Goal: Information Seeking & Learning: Learn about a topic

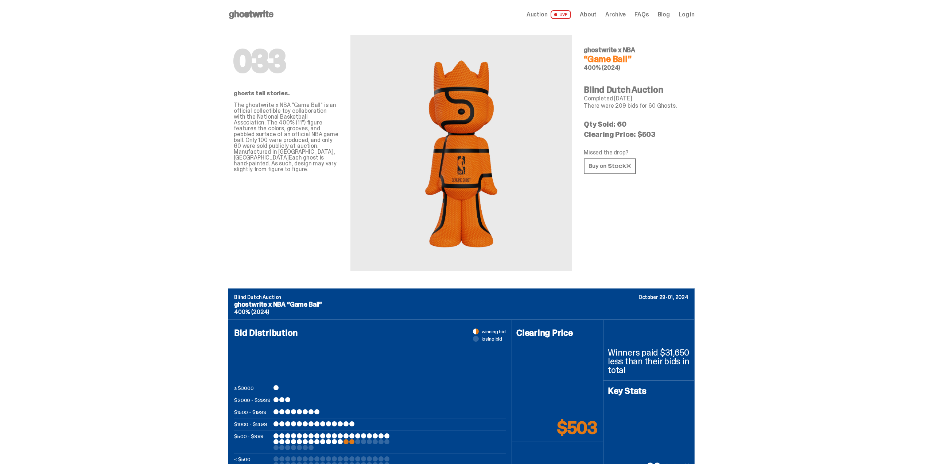
click at [254, 10] on icon at bounding box center [251, 15] width 47 height 12
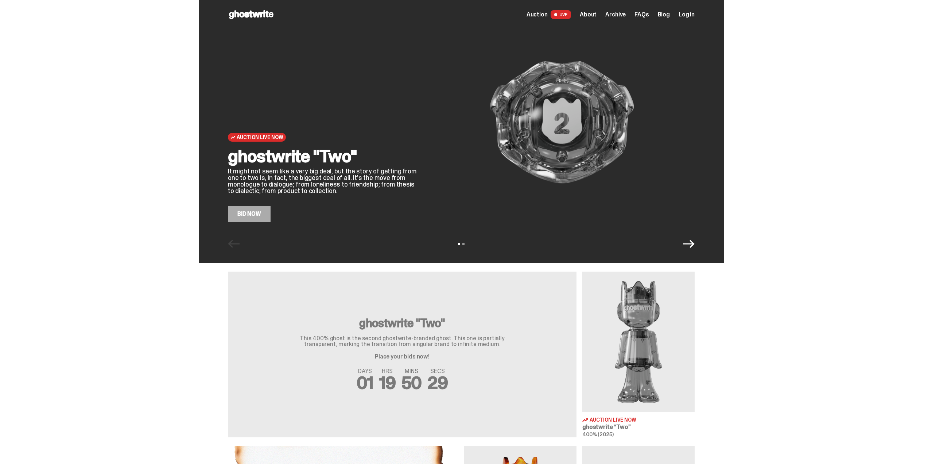
click at [255, 216] on link "Bid Now" at bounding box center [249, 214] width 43 height 16
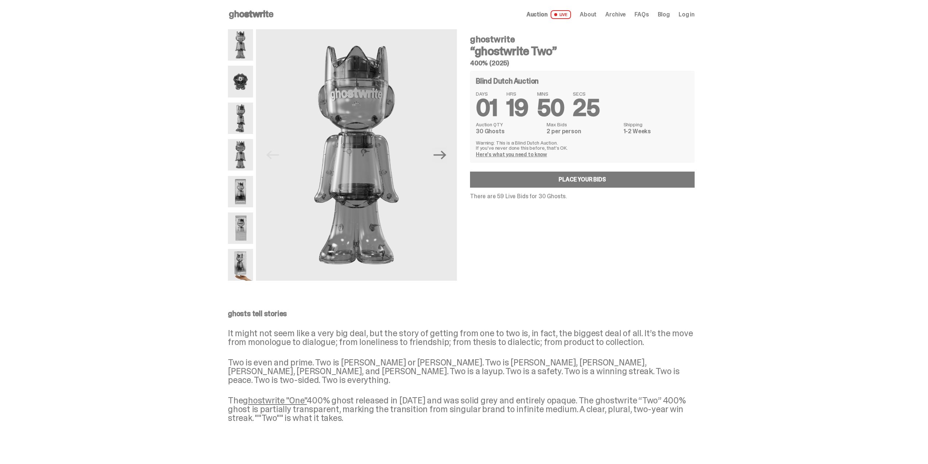
click at [244, 84] on img at bounding box center [240, 81] width 25 height 31
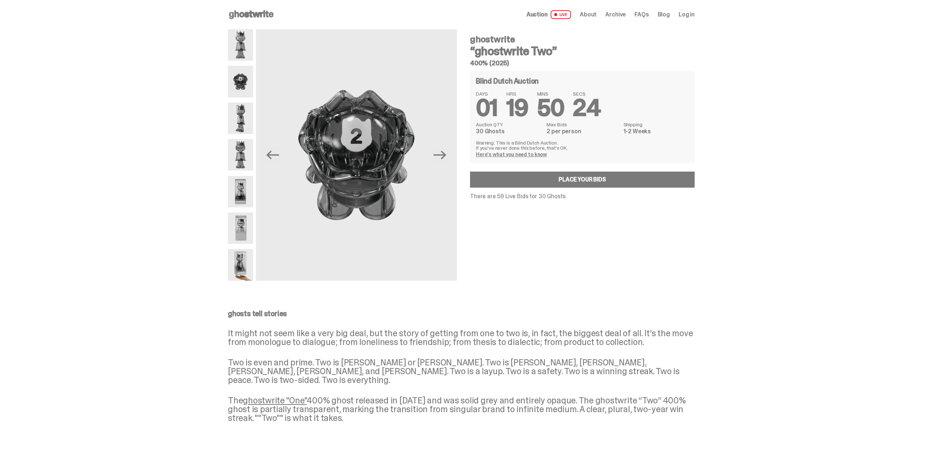
click at [240, 118] on img at bounding box center [240, 118] width 25 height 31
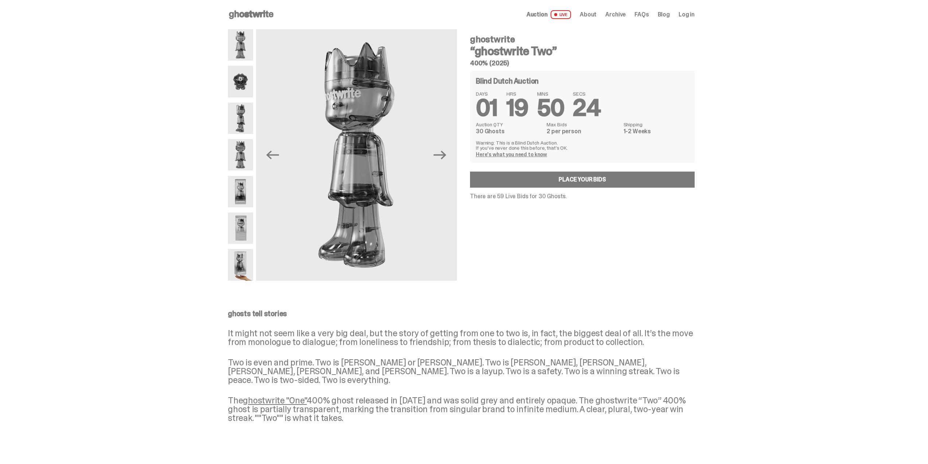
click at [237, 143] on img at bounding box center [240, 154] width 25 height 31
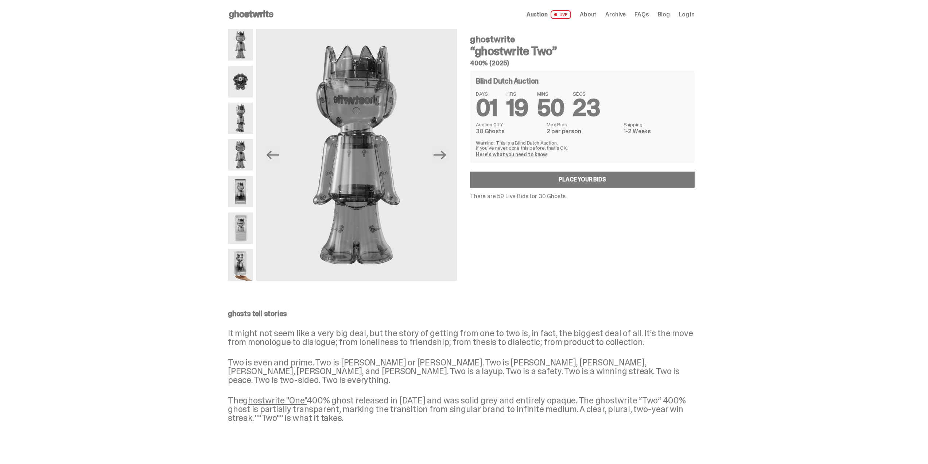
click at [233, 189] on img at bounding box center [240, 191] width 25 height 31
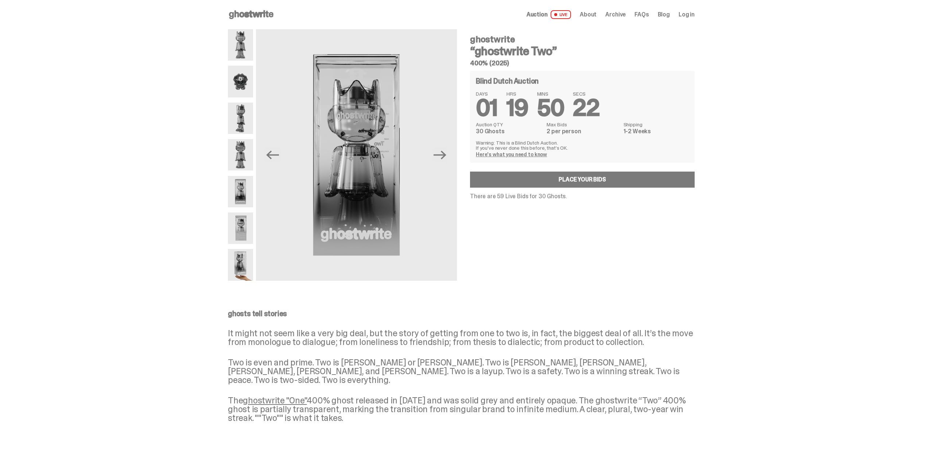
click at [251, 11] on icon at bounding box center [251, 15] width 47 height 12
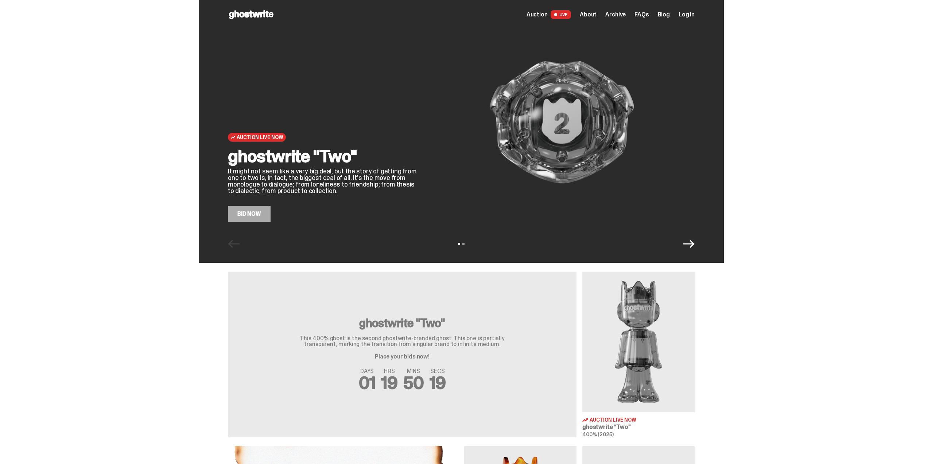
click at [693, 248] on icon "Next" at bounding box center [689, 244] width 12 height 12
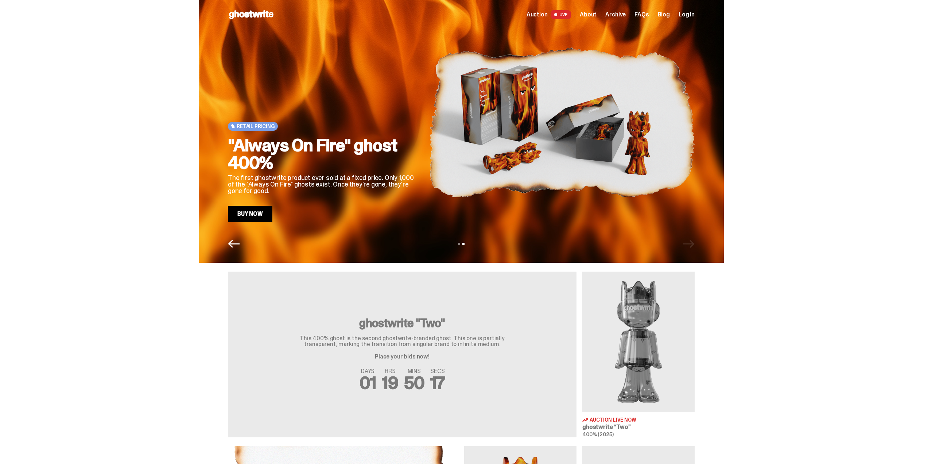
click at [691, 245] on div "View slide 1 View slide 2" at bounding box center [461, 244] width 525 height 12
click at [250, 219] on link "Buy Now" at bounding box center [250, 214] width 45 height 16
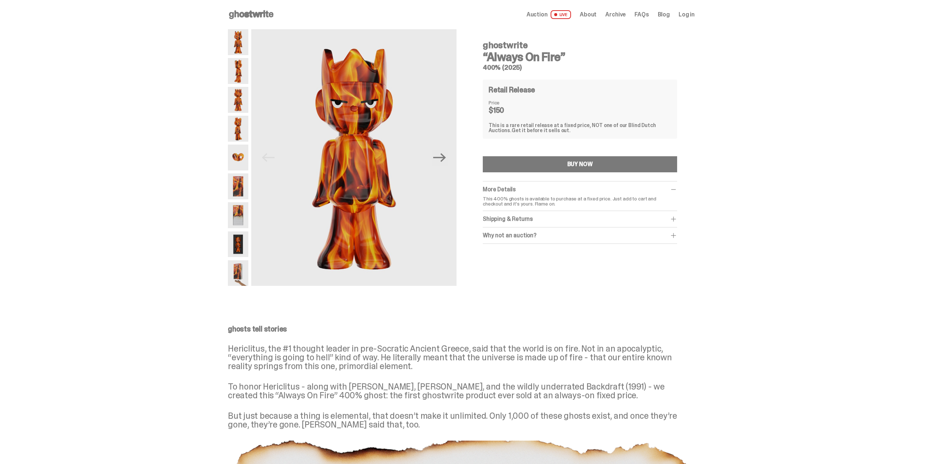
click at [619, 17] on span "Archive" at bounding box center [616, 15] width 20 height 6
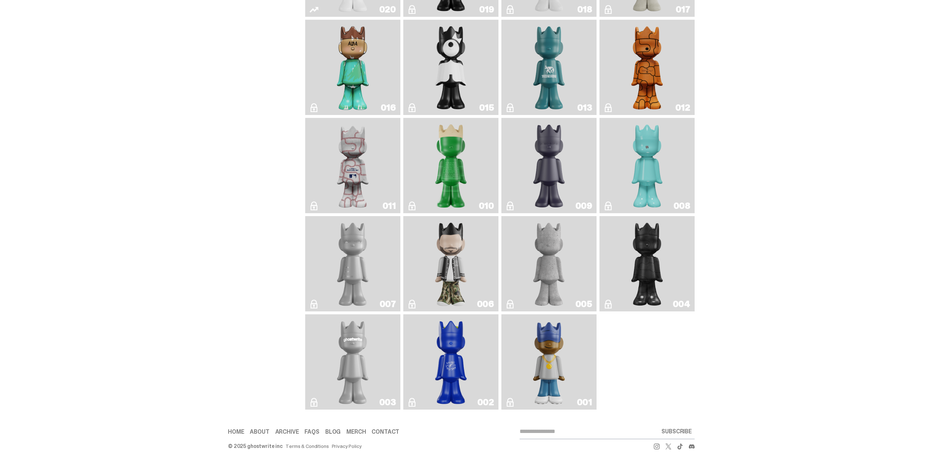
scroll to position [1148, 0]
click at [571, 336] on link "001" at bounding box center [549, 361] width 86 height 89
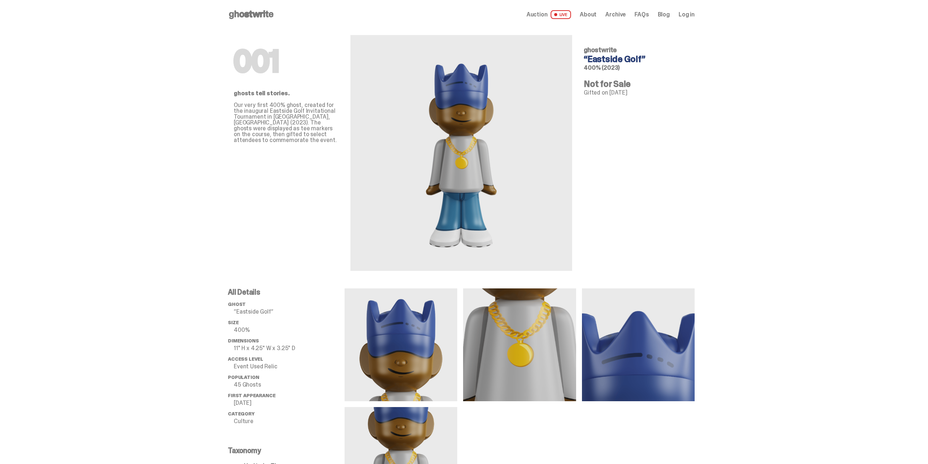
scroll to position [1148, 0]
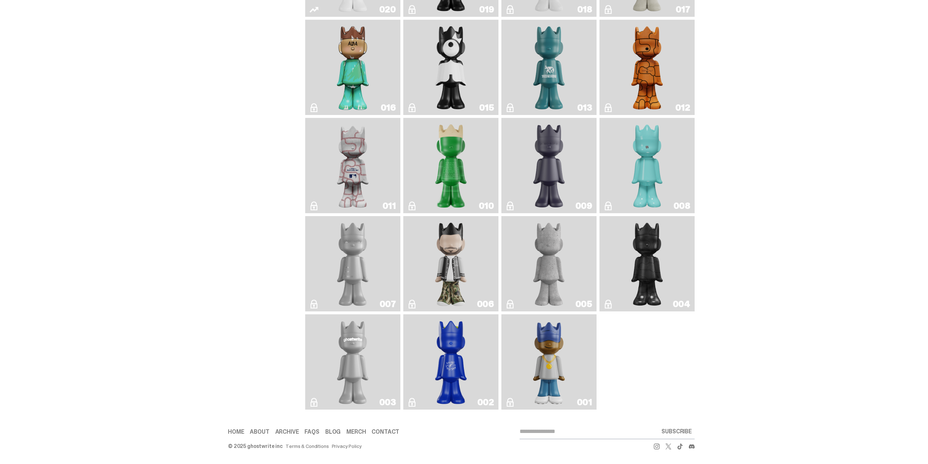
click at [364, 159] on img "Baseball" at bounding box center [353, 165] width 38 height 89
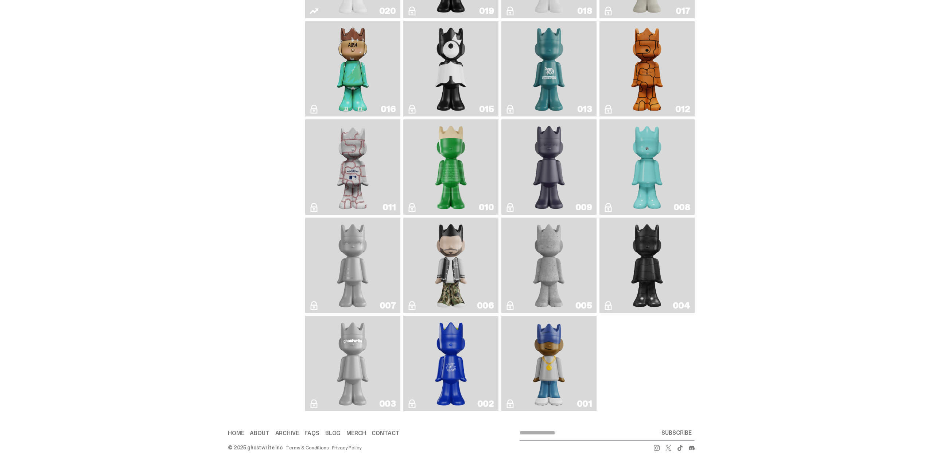
scroll to position [1111, 0]
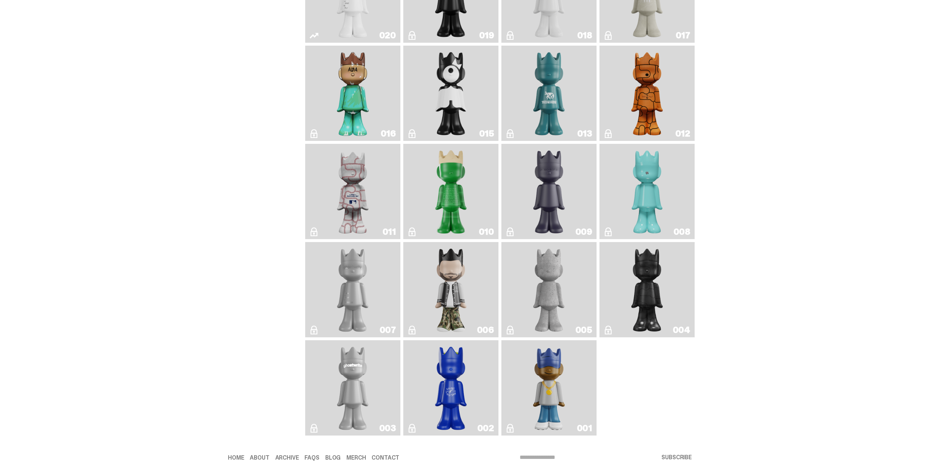
click at [667, 101] on img "Basketball" at bounding box center [647, 93] width 39 height 89
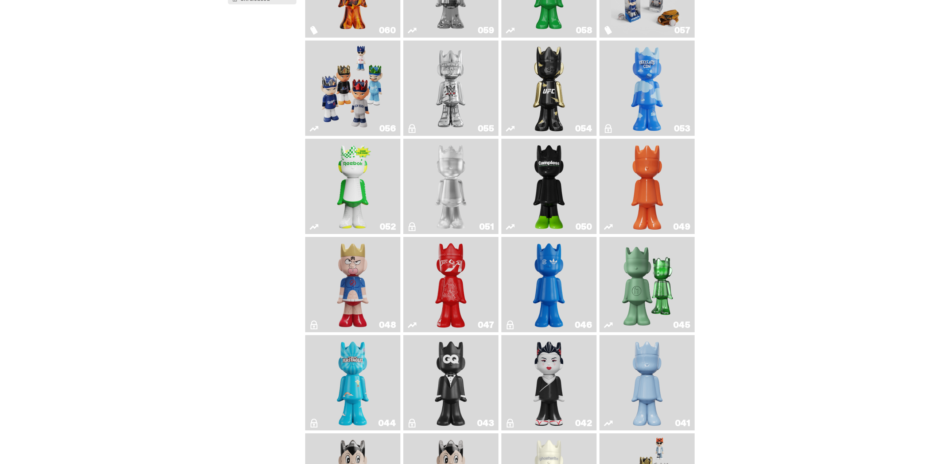
scroll to position [17, 0]
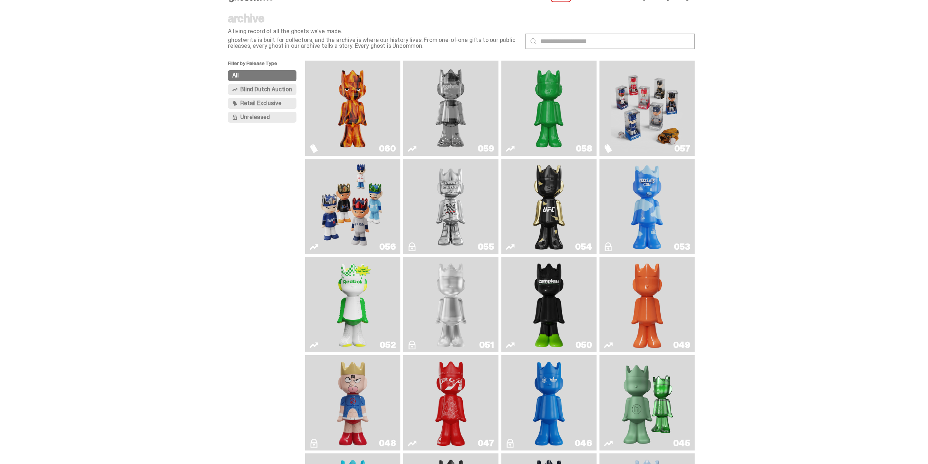
click at [364, 220] on img "Game Face (2025)" at bounding box center [353, 206] width 72 height 89
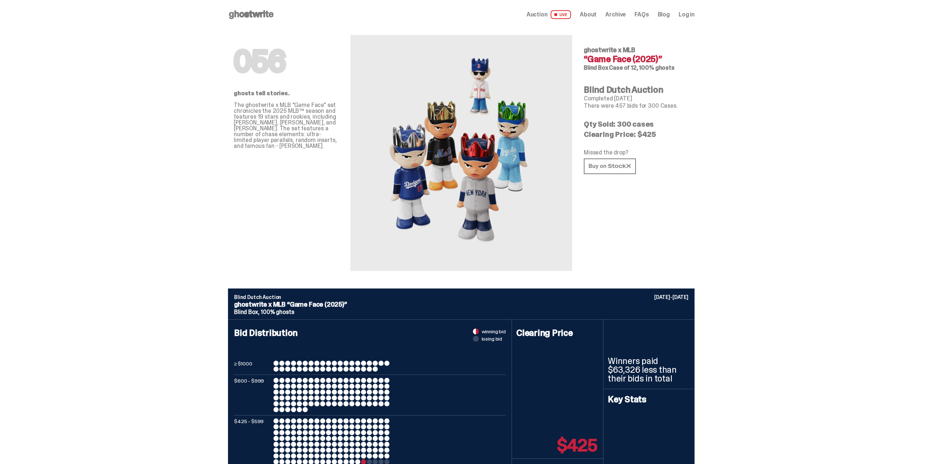
drag, startPoint x: 162, startPoint y: 145, endPoint x: 156, endPoint y: 140, distance: 7.9
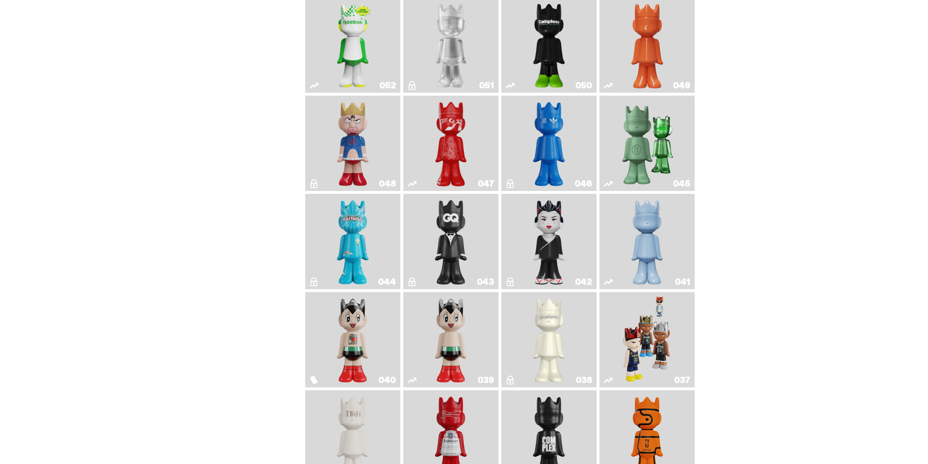
scroll to position [309, 0]
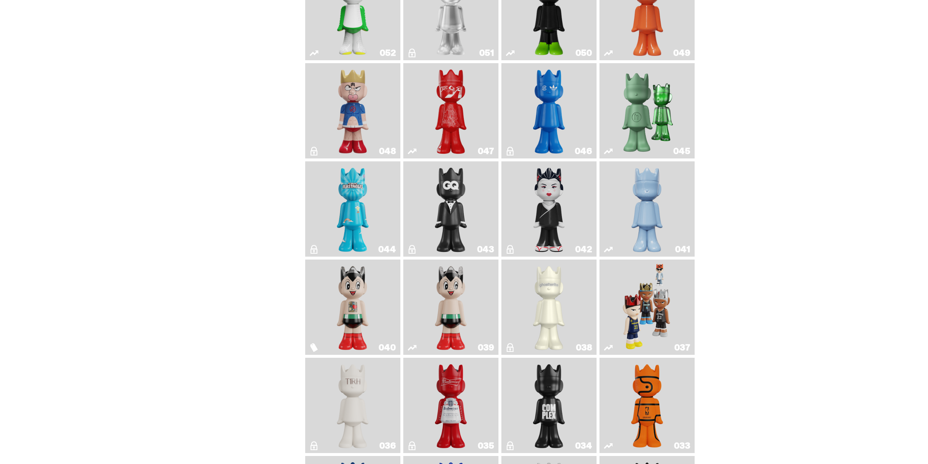
click at [645, 281] on img "Game Face (2024)" at bounding box center [647, 306] width 50 height 89
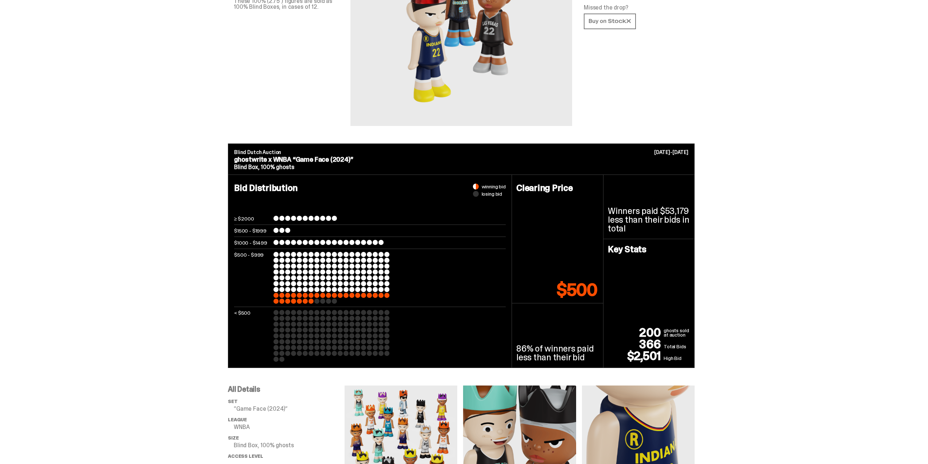
scroll to position [146, 0]
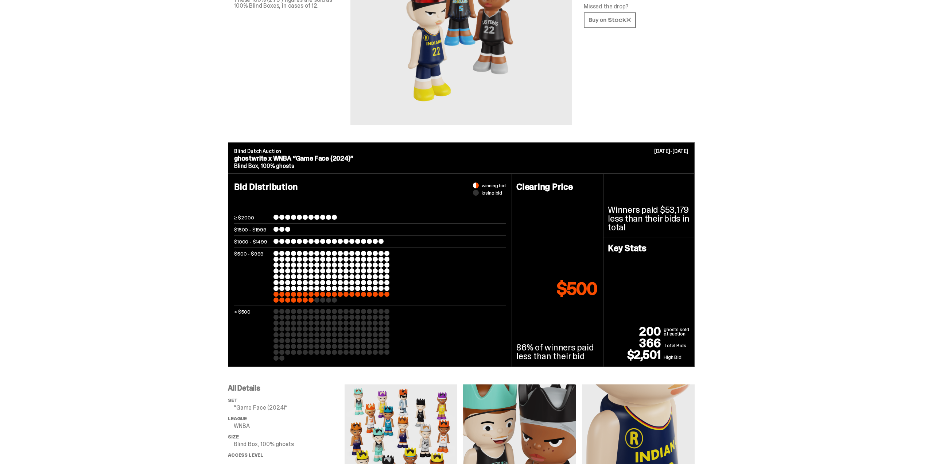
drag, startPoint x: 335, startPoint y: 299, endPoint x: 267, endPoint y: 244, distance: 86.9
click at [268, 247] on div "≥ $2000 $1500 - $1999 $1000 - $1499 $500 - $999 < $500" at bounding box center [370, 288] width 272 height 146
click at [371, 213] on h4 "Bid Distribution" at bounding box center [370, 198] width 272 height 32
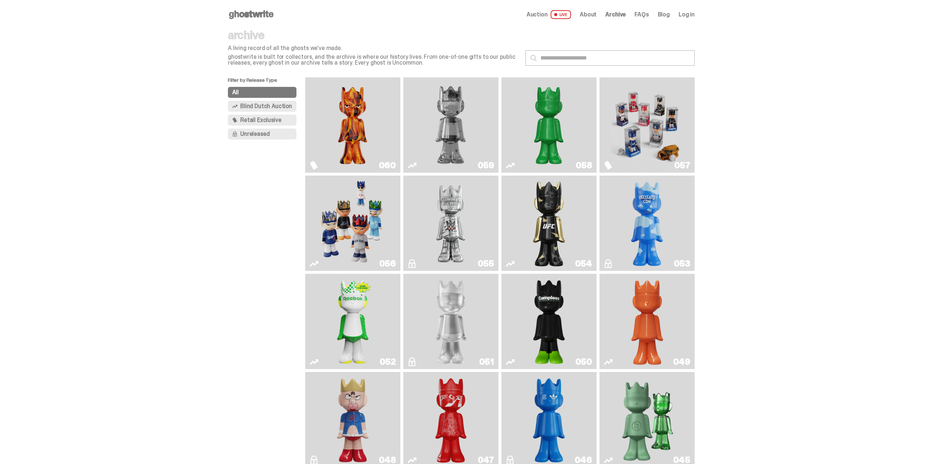
click at [647, 124] on img "Game Face (2025)" at bounding box center [647, 124] width 72 height 89
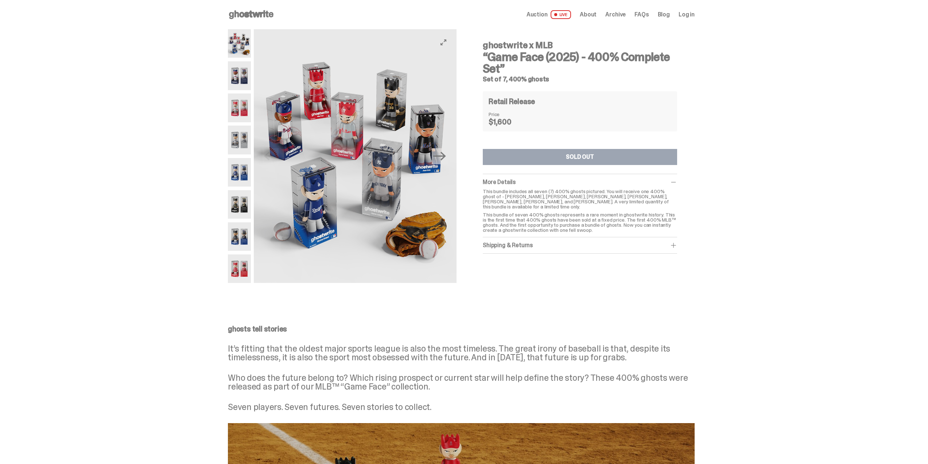
click at [388, 143] on img at bounding box center [355, 156] width 203 height 254
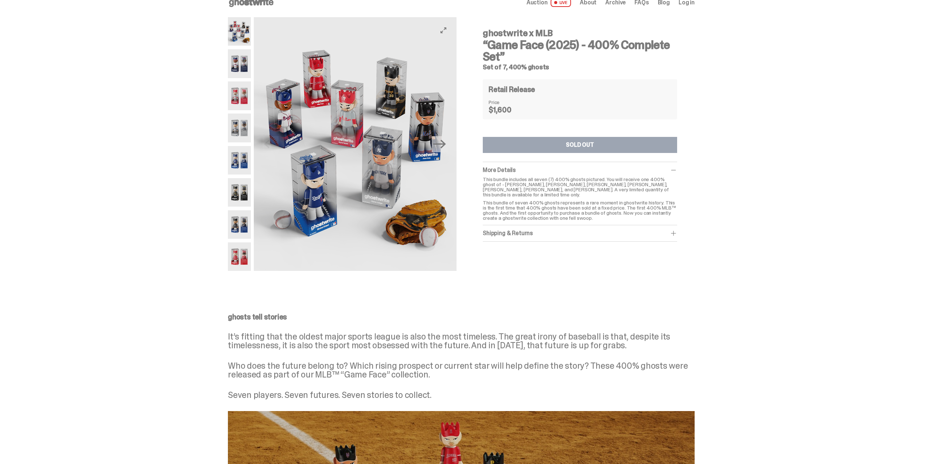
scroll to position [36, 0]
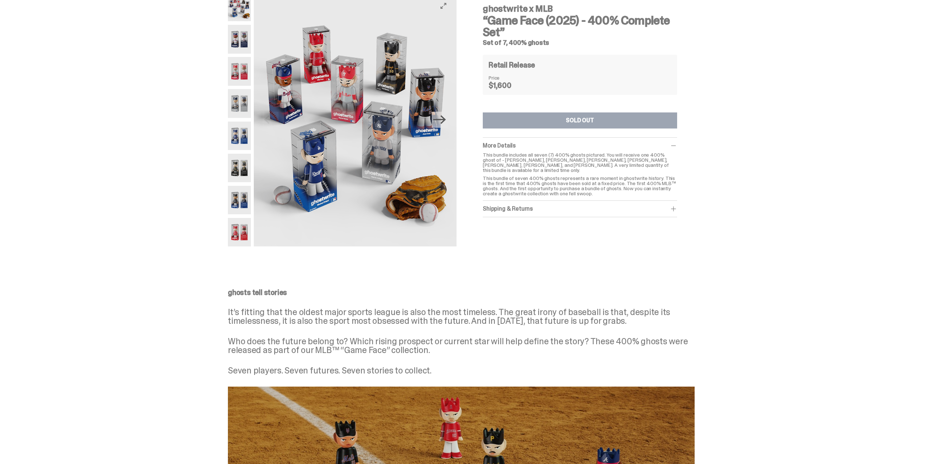
click at [442, 123] on icon "Next" at bounding box center [439, 119] width 13 height 13
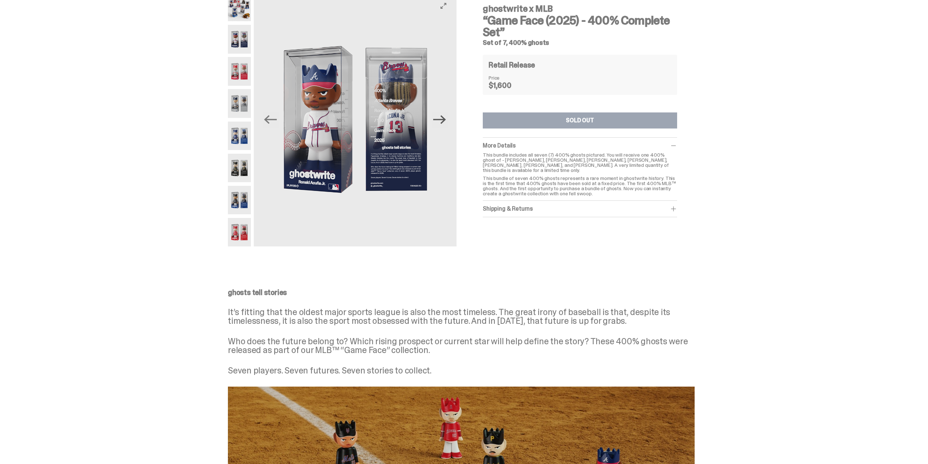
click at [442, 123] on icon "Next" at bounding box center [439, 119] width 13 height 13
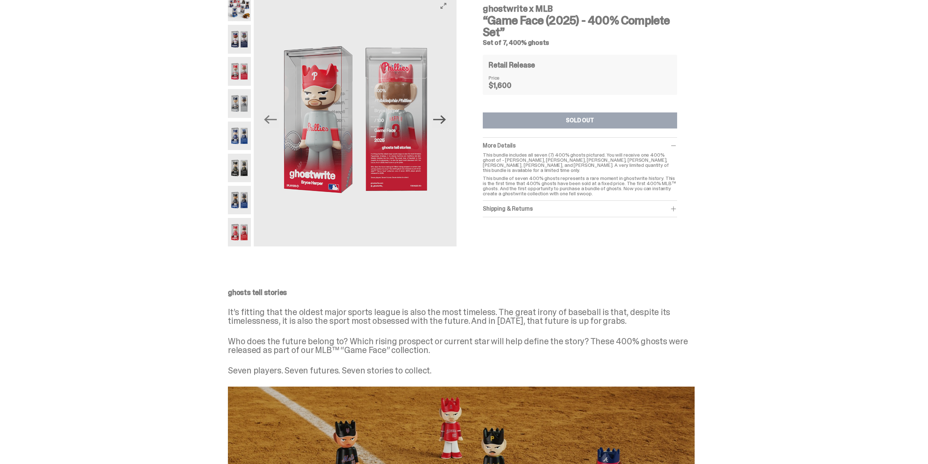
click at [442, 123] on icon "Next" at bounding box center [439, 119] width 13 height 13
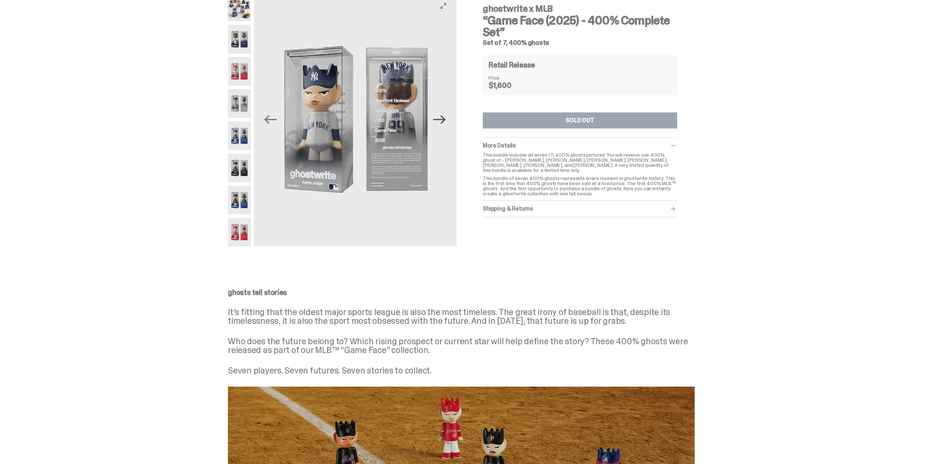
click at [442, 123] on icon "Next" at bounding box center [439, 119] width 13 height 13
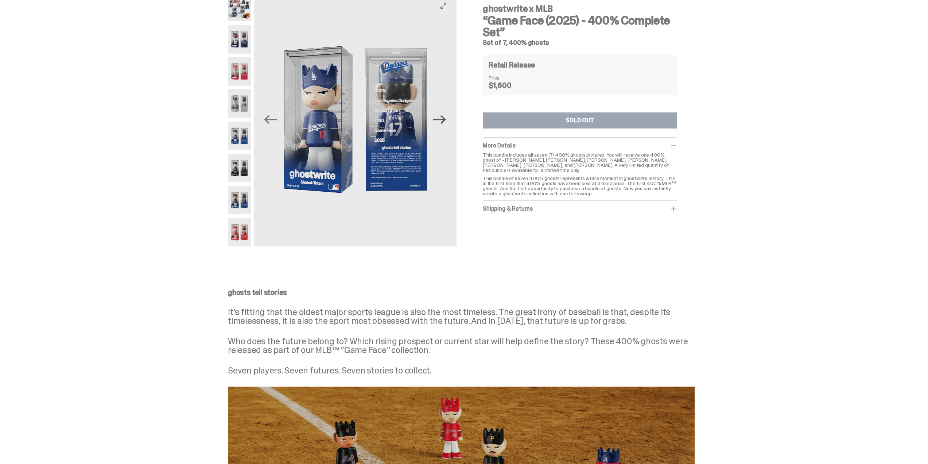
click at [442, 123] on icon "Next" at bounding box center [439, 119] width 13 height 13
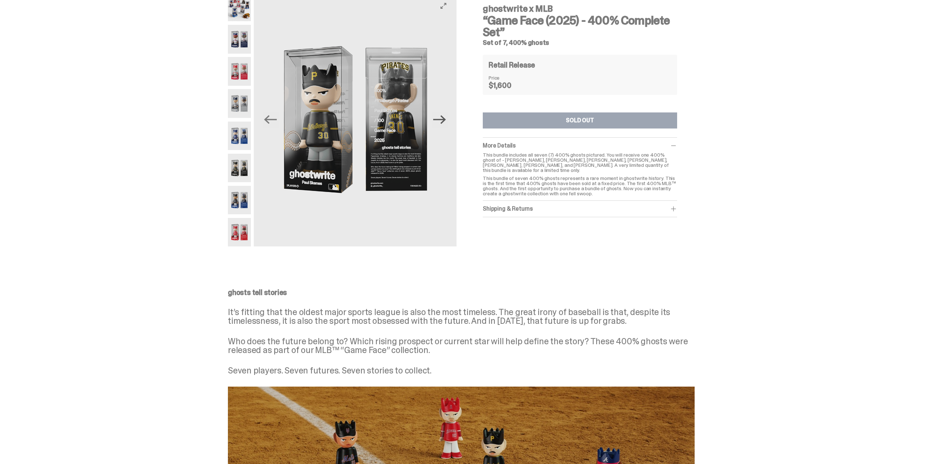
click at [442, 123] on icon "Next" at bounding box center [439, 119] width 13 height 13
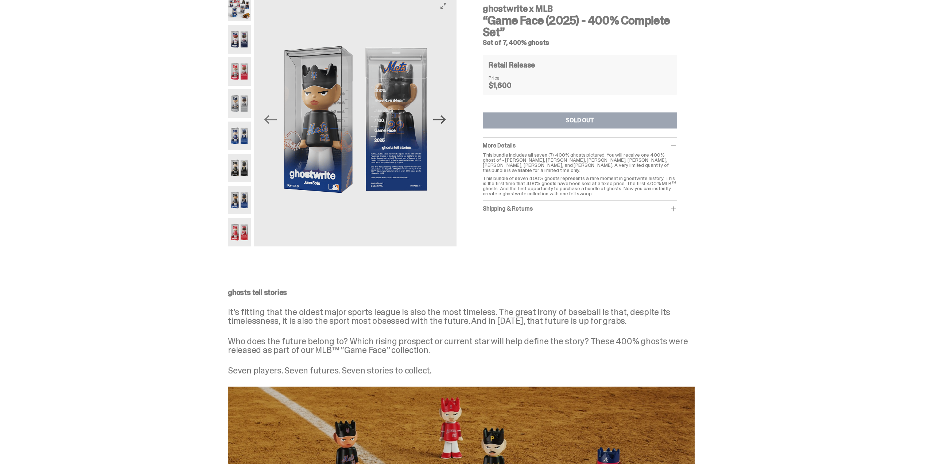
click at [442, 123] on icon "Next" at bounding box center [439, 119] width 13 height 13
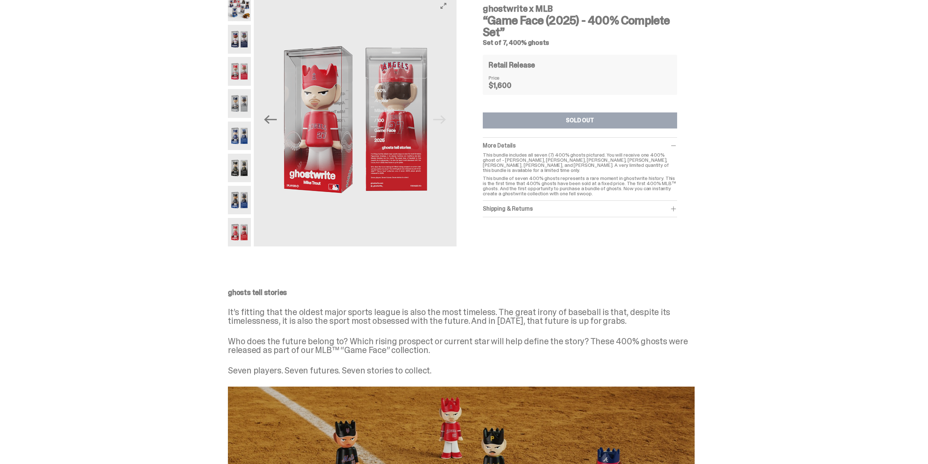
click at [442, 123] on img at bounding box center [355, 120] width 203 height 254
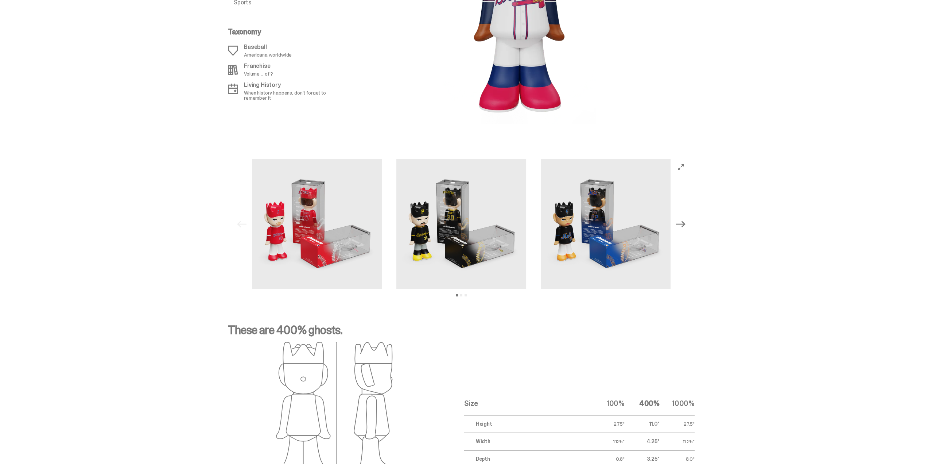
scroll to position [1005, 0]
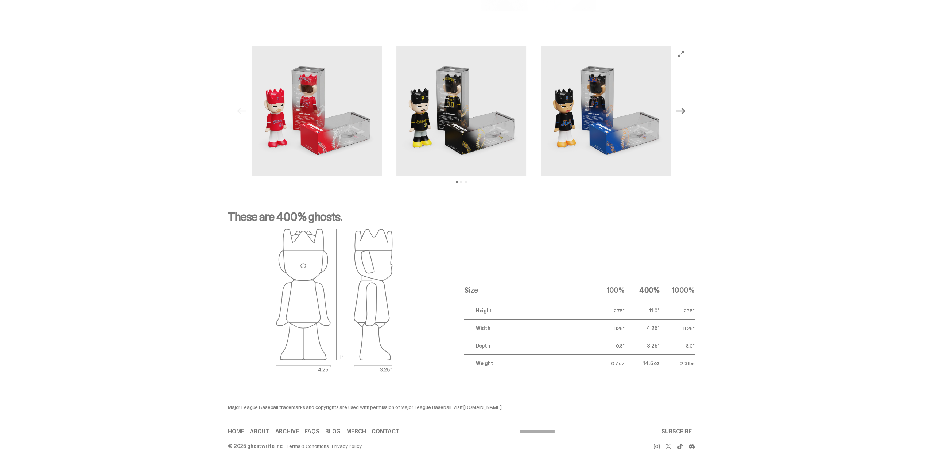
drag, startPoint x: 787, startPoint y: 176, endPoint x: 781, endPoint y: 176, distance: 5.1
click at [775, 169] on div "Previous Next View slide 1 View slide 2 View slide 3" at bounding box center [461, 110] width 923 height 165
click at [782, 135] on div "Previous Next View slide 1 View slide 2 View slide 3" at bounding box center [461, 110] width 923 height 165
